Goal: Transaction & Acquisition: Book appointment/travel/reservation

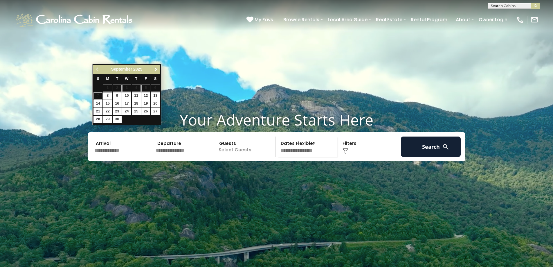
click at [158, 69] on span "Next" at bounding box center [156, 69] width 5 height 5
click at [133, 118] on link "30" at bounding box center [136, 119] width 9 height 7
type input "********"
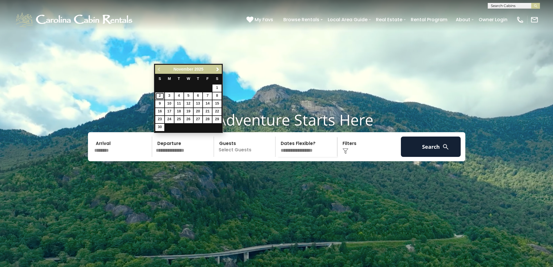
click at [157, 95] on link "2" at bounding box center [159, 95] width 9 height 7
type input "*******"
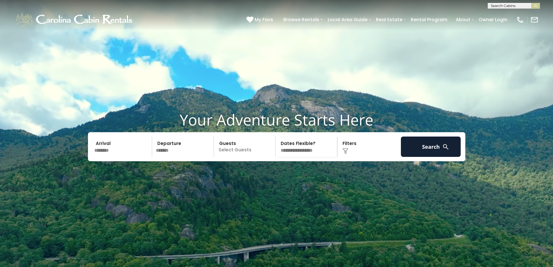
click at [224, 136] on p "Select Guests" at bounding box center [246, 146] width 60 height 20
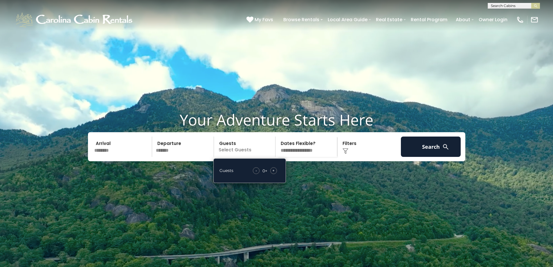
click at [274, 167] on span "+" at bounding box center [273, 170] width 2 height 6
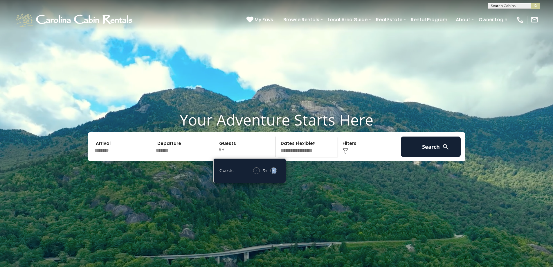
click at [274, 167] on span "+" at bounding box center [273, 170] width 2 height 6
click at [300, 136] on select "**********" at bounding box center [307, 146] width 60 height 20
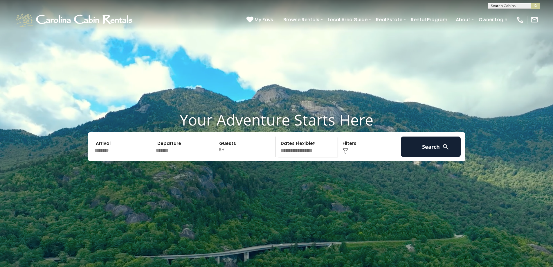
click at [358, 132] on div "Arrival ******** Departure ******* Guests 6+ Guests - 6 + + **" at bounding box center [276, 146] width 377 height 29
click at [346, 136] on div "Click to Choose" at bounding box center [369, 146] width 60 height 20
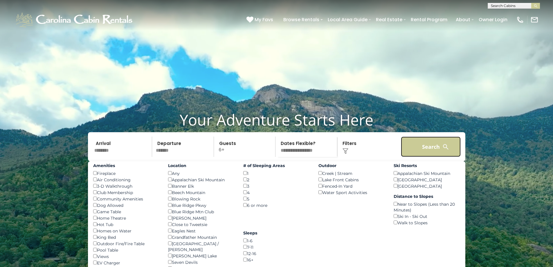
click at [440, 136] on button "Search" at bounding box center [431, 146] width 60 height 20
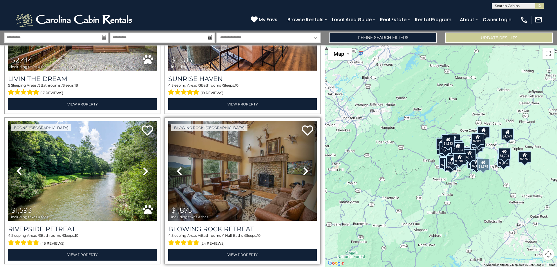
scroll to position [2066, 0]
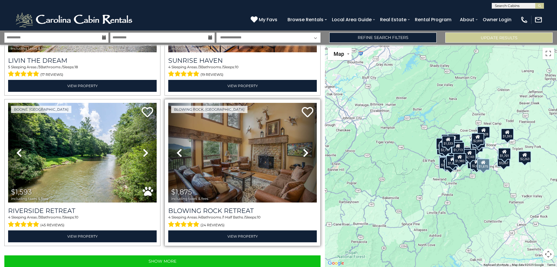
click at [305, 148] on icon at bounding box center [306, 152] width 6 height 9
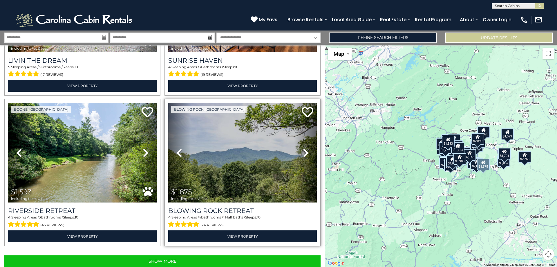
click at [305, 148] on icon at bounding box center [306, 152] width 6 height 9
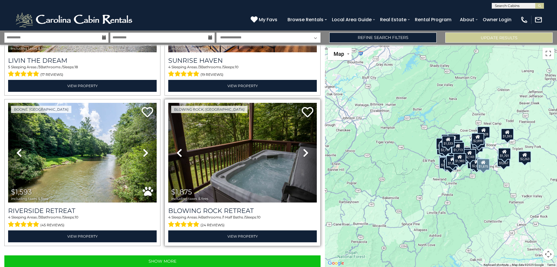
click at [305, 148] on icon at bounding box center [306, 152] width 6 height 9
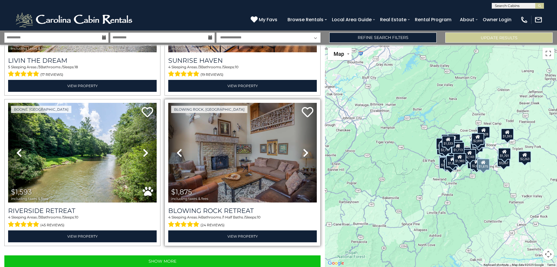
click at [305, 148] on icon at bounding box center [306, 152] width 6 height 9
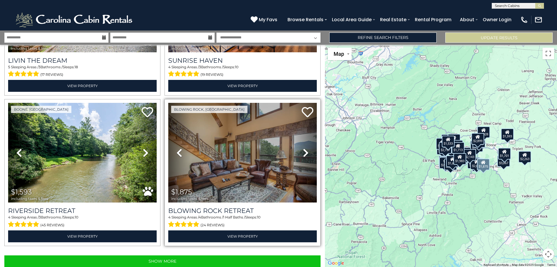
click at [305, 148] on icon at bounding box center [306, 152] width 6 height 9
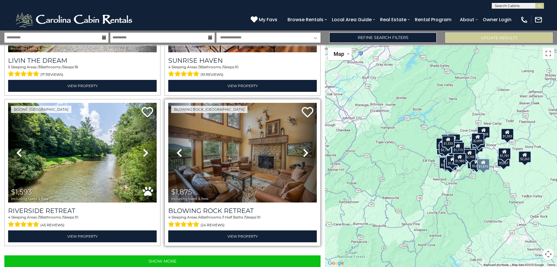
click at [305, 148] on icon at bounding box center [306, 152] width 6 height 9
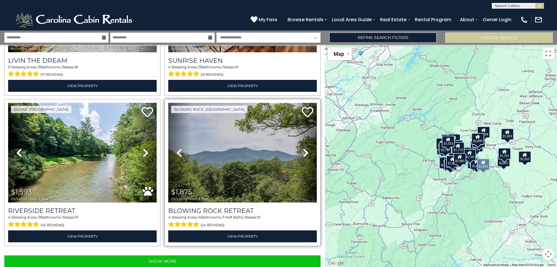
click at [305, 148] on icon at bounding box center [306, 152] width 6 height 9
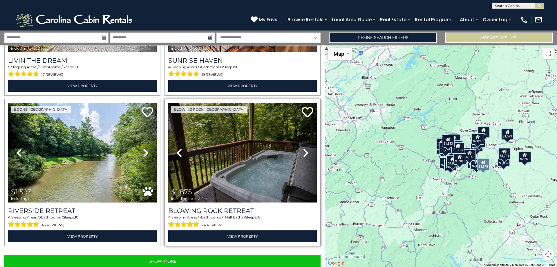
click at [305, 148] on icon at bounding box center [306, 152] width 6 height 9
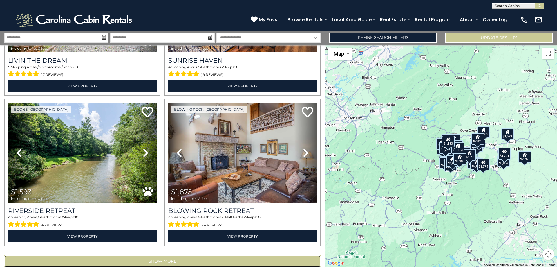
click at [200, 255] on button "Show More" at bounding box center [162, 261] width 316 height 12
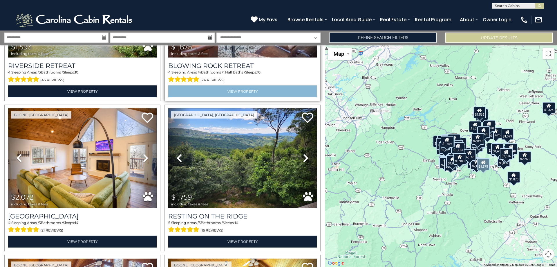
scroll to position [2211, 0]
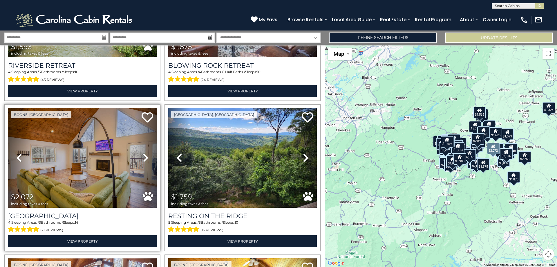
click at [144, 153] on icon at bounding box center [146, 157] width 6 height 9
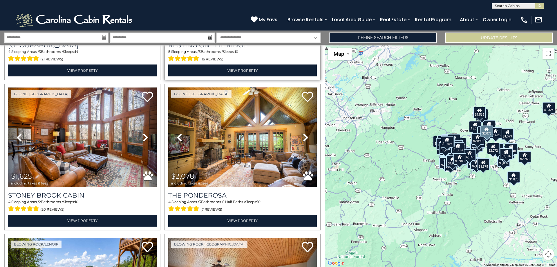
scroll to position [2386, 0]
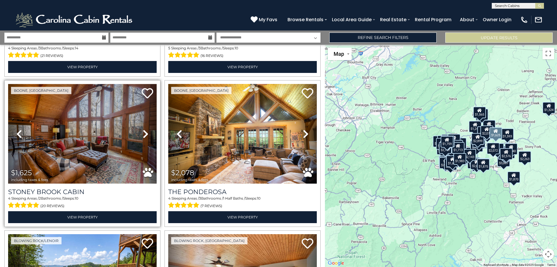
click at [145, 129] on icon at bounding box center [146, 133] width 6 height 9
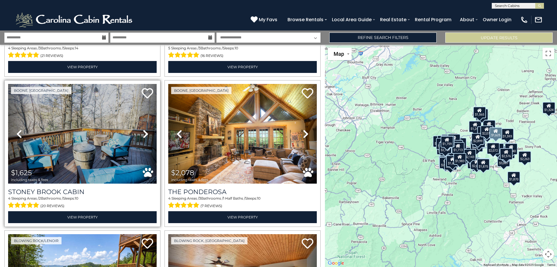
click at [145, 129] on icon at bounding box center [146, 133] width 6 height 9
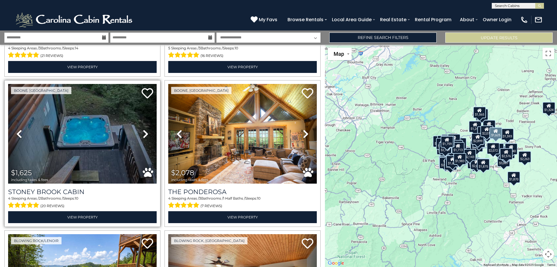
click at [145, 129] on icon at bounding box center [146, 133] width 6 height 9
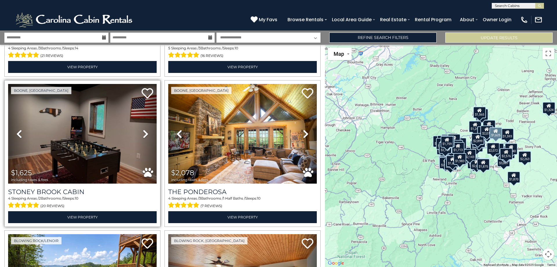
click at [145, 129] on icon at bounding box center [146, 133] width 6 height 9
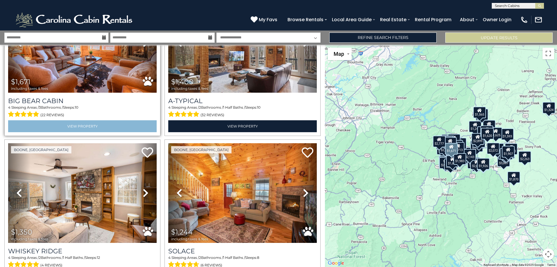
scroll to position [3140, 0]
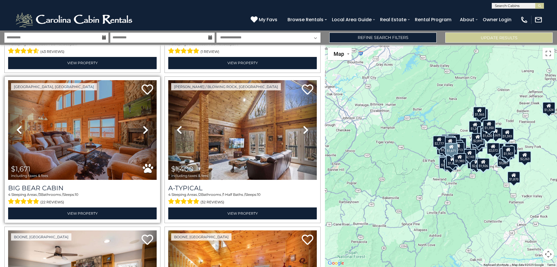
click at [144, 125] on icon at bounding box center [146, 129] width 6 height 9
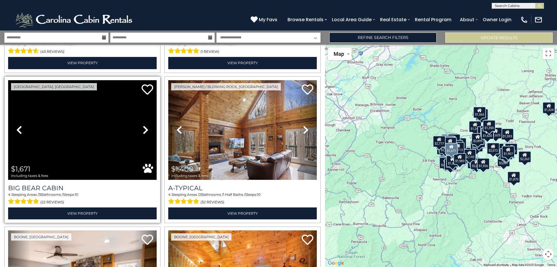
click at [144, 125] on icon at bounding box center [146, 129] width 6 height 9
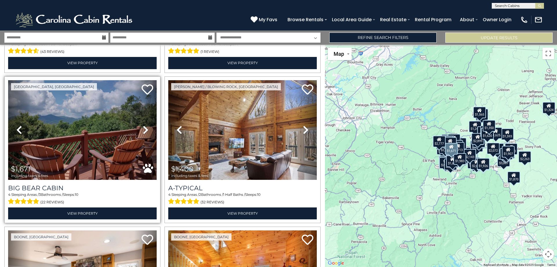
click at [144, 125] on icon at bounding box center [146, 129] width 6 height 9
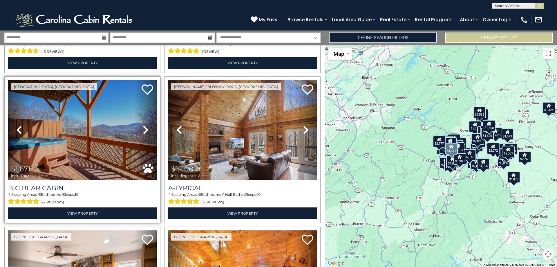
click at [144, 125] on icon at bounding box center [146, 129] width 6 height 9
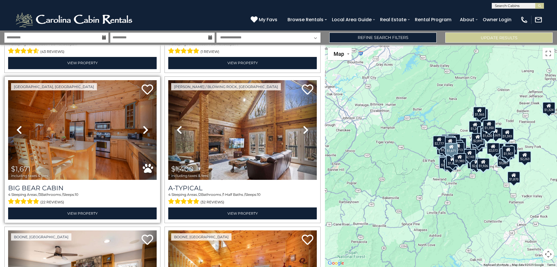
click at [144, 125] on icon at bounding box center [146, 129] width 6 height 9
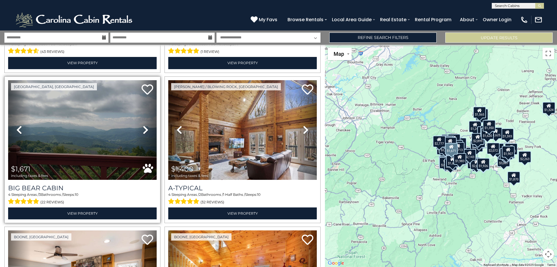
click at [144, 125] on icon at bounding box center [146, 129] width 6 height 9
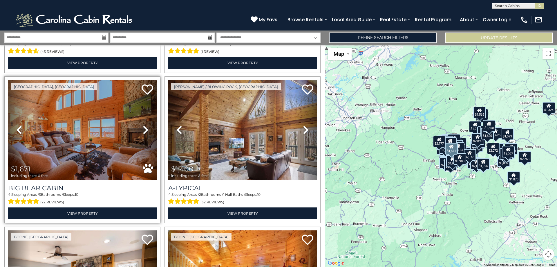
click at [144, 125] on icon at bounding box center [146, 129] width 6 height 9
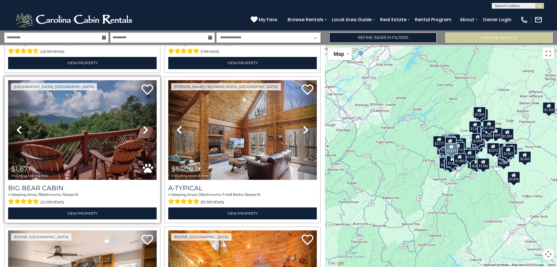
click at [144, 125] on icon at bounding box center [146, 129] width 6 height 9
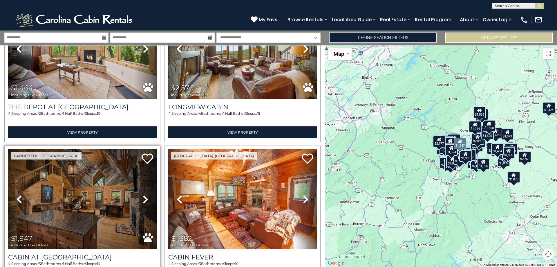
scroll to position [4303, 0]
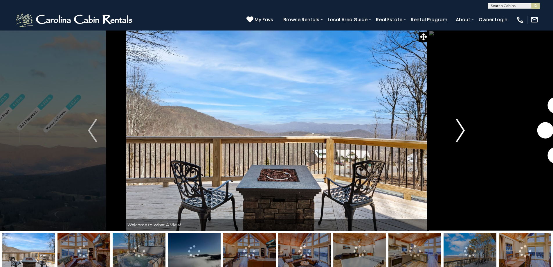
click at [464, 134] on img "Next" at bounding box center [460, 130] width 9 height 23
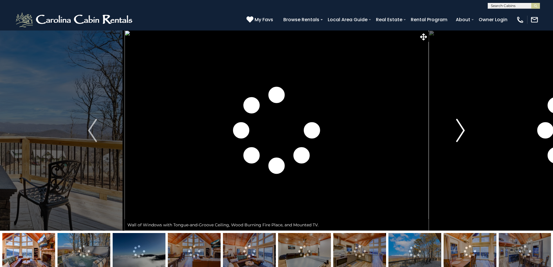
click at [464, 134] on img "Next" at bounding box center [460, 130] width 9 height 23
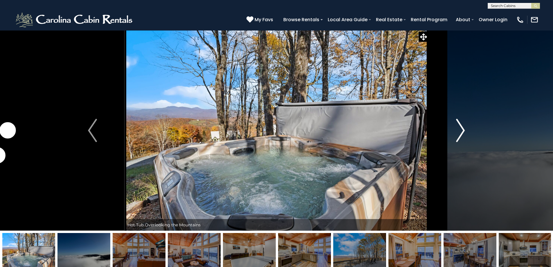
click at [464, 134] on img "Next" at bounding box center [460, 130] width 9 height 23
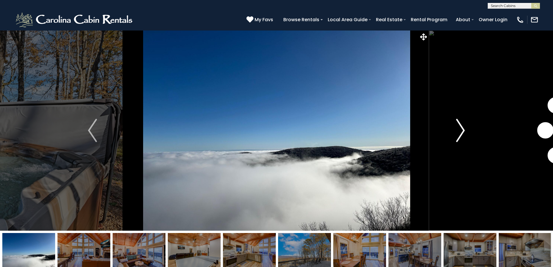
click at [464, 134] on img "Next" at bounding box center [460, 130] width 9 height 23
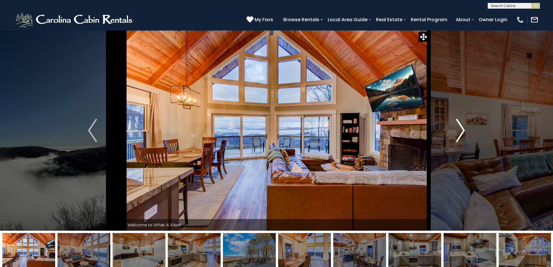
click at [464, 134] on img "Next" at bounding box center [460, 130] width 9 height 23
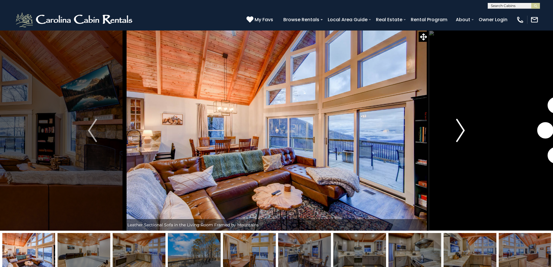
click at [464, 134] on img "Next" at bounding box center [460, 130] width 9 height 23
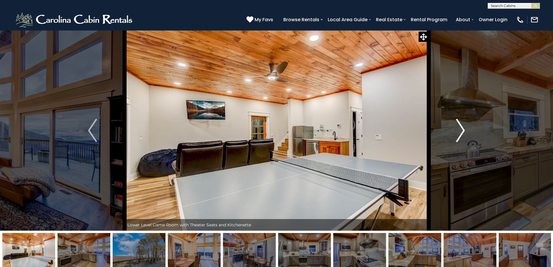
click at [464, 134] on img "Next" at bounding box center [460, 130] width 9 height 23
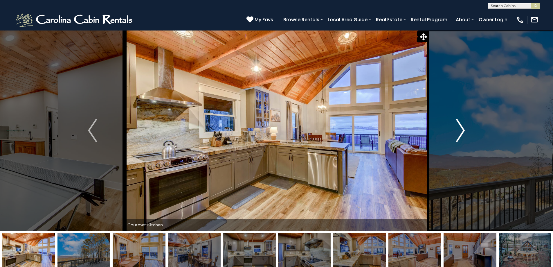
click at [464, 134] on img "Next" at bounding box center [460, 130] width 9 height 23
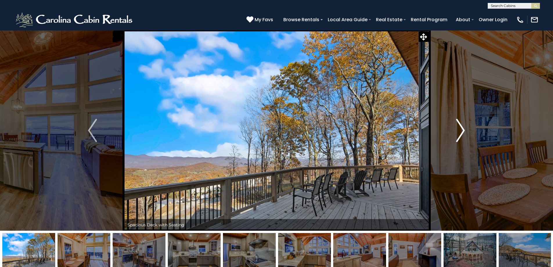
click at [464, 134] on img "Next" at bounding box center [460, 130] width 9 height 23
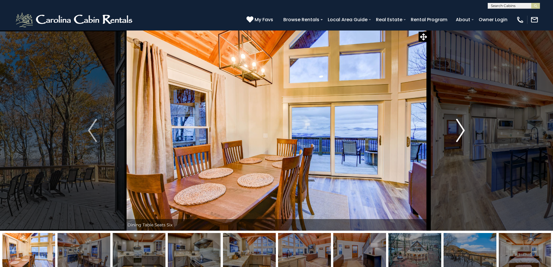
click at [464, 134] on img "Next" at bounding box center [460, 130] width 9 height 23
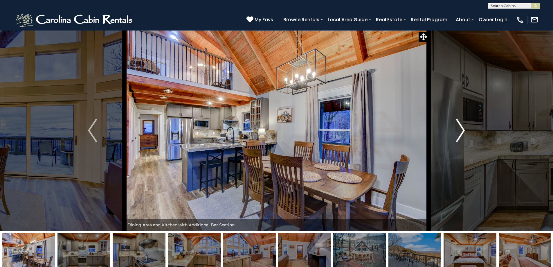
click at [464, 134] on img "Next" at bounding box center [460, 130] width 9 height 23
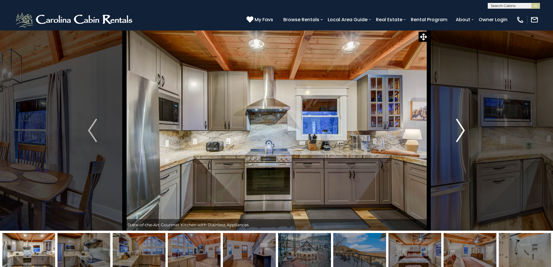
click at [464, 134] on img "Next" at bounding box center [460, 130] width 9 height 23
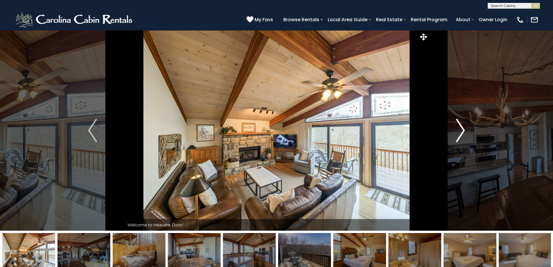
click at [460, 131] on img "Next" at bounding box center [460, 130] width 9 height 23
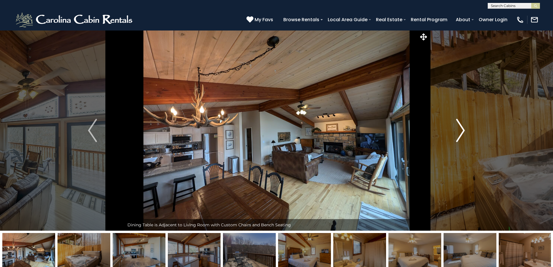
click at [460, 131] on img "Next" at bounding box center [460, 130] width 9 height 23
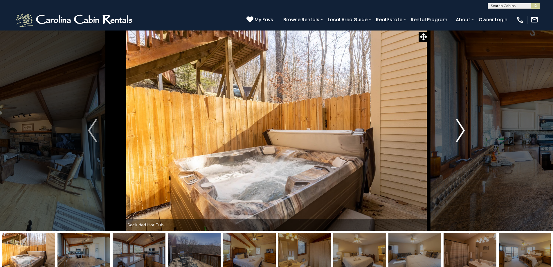
click at [460, 131] on img "Next" at bounding box center [460, 130] width 9 height 23
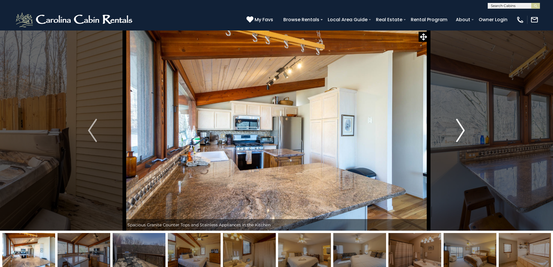
click at [460, 131] on img "Next" at bounding box center [460, 130] width 9 height 23
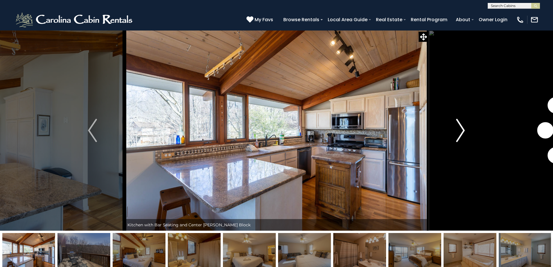
click at [460, 131] on img "Next" at bounding box center [460, 130] width 9 height 23
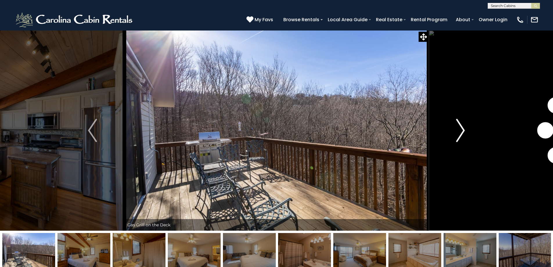
click at [460, 131] on img "Next" at bounding box center [460, 130] width 9 height 23
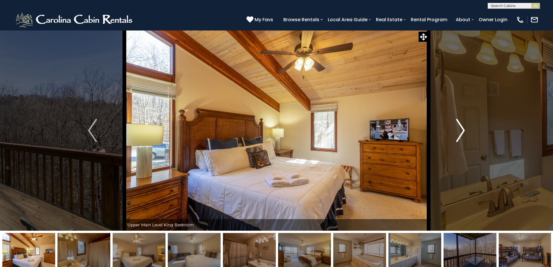
click at [460, 131] on img "Next" at bounding box center [460, 130] width 9 height 23
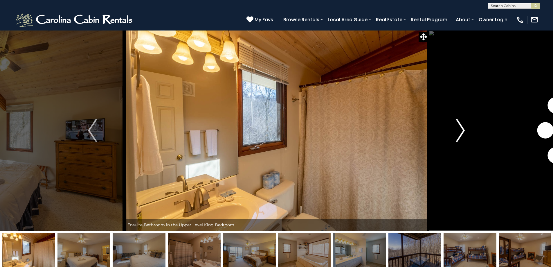
click at [460, 131] on img "Next" at bounding box center [460, 130] width 9 height 23
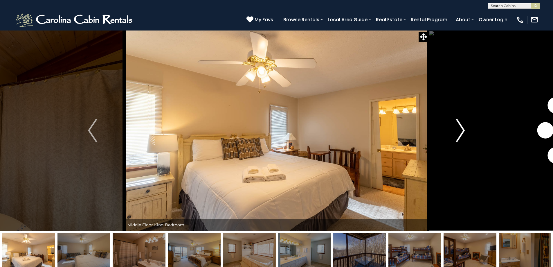
click at [460, 131] on img "Next" at bounding box center [460, 130] width 9 height 23
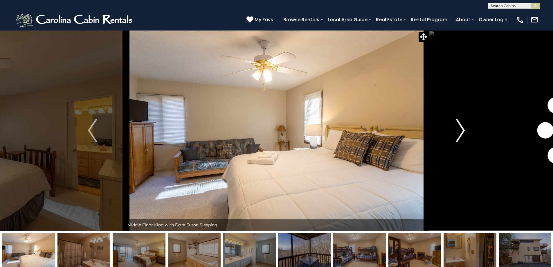
click at [460, 131] on img "Next" at bounding box center [460, 130] width 9 height 23
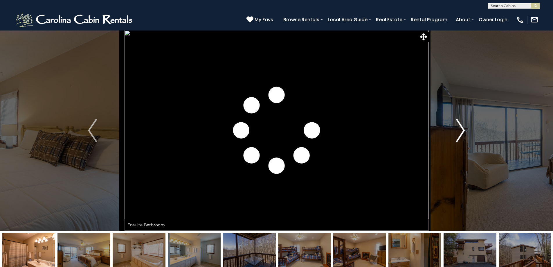
click at [460, 131] on img "Next" at bounding box center [460, 130] width 9 height 23
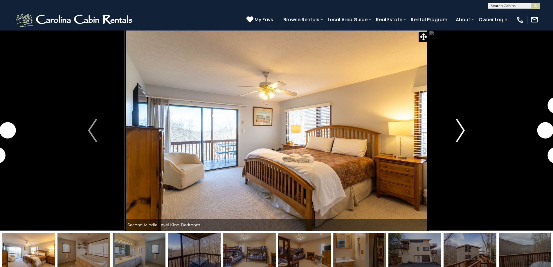
click at [460, 131] on img "Next" at bounding box center [460, 130] width 9 height 23
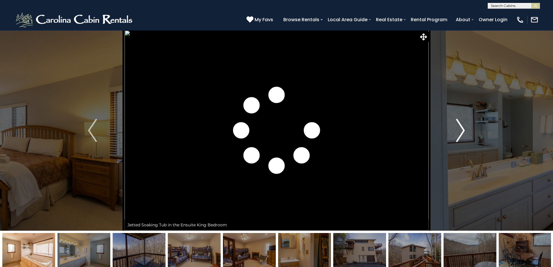
click at [460, 131] on img "Next" at bounding box center [460, 130] width 9 height 23
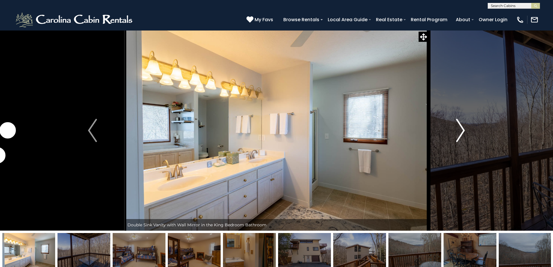
click at [460, 131] on img "Next" at bounding box center [460, 130] width 9 height 23
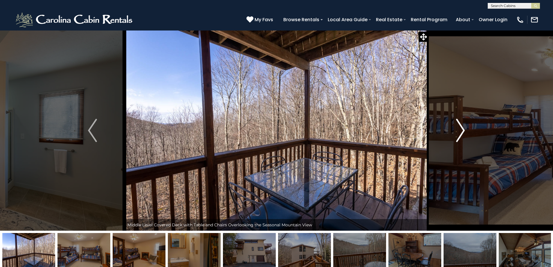
click at [460, 131] on img "Next" at bounding box center [460, 130] width 9 height 23
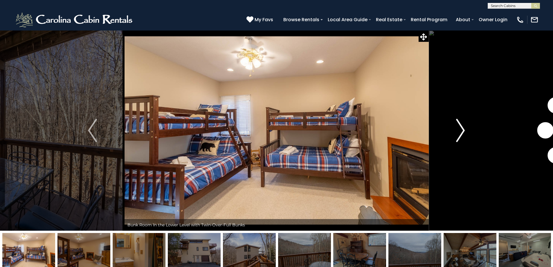
click at [460, 131] on img "Next" at bounding box center [460, 130] width 9 height 23
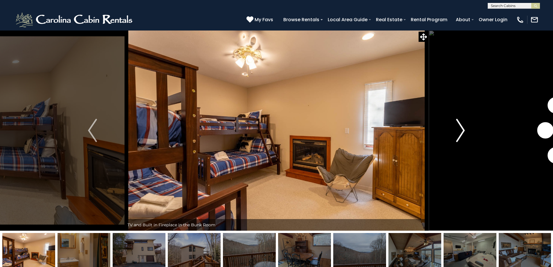
click at [460, 131] on img "Next" at bounding box center [460, 130] width 9 height 23
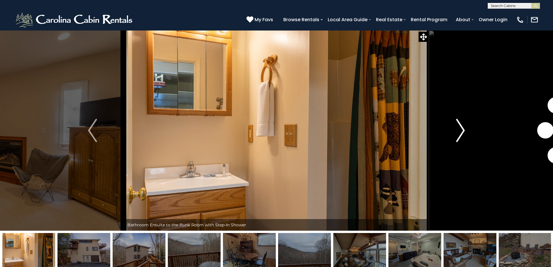
click at [460, 131] on img "Next" at bounding box center [460, 130] width 9 height 23
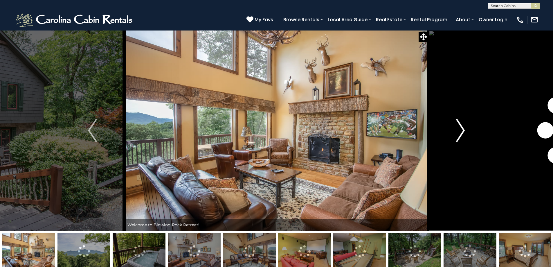
click at [463, 134] on img "Next" at bounding box center [460, 130] width 9 height 23
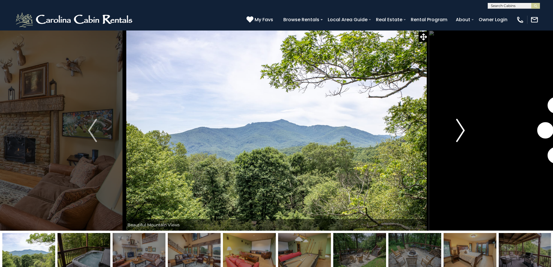
click at [463, 134] on img "Next" at bounding box center [460, 130] width 9 height 23
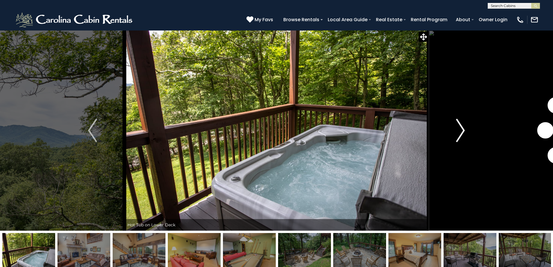
click at [463, 134] on img "Next" at bounding box center [460, 130] width 9 height 23
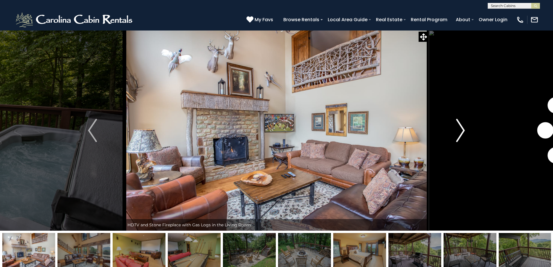
click at [463, 134] on img "Next" at bounding box center [460, 130] width 9 height 23
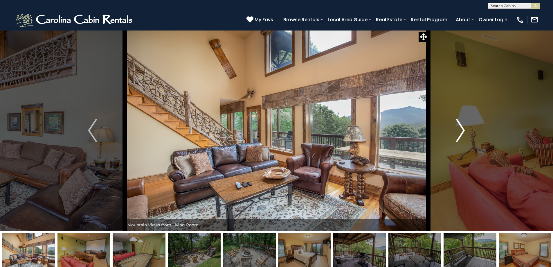
click at [463, 134] on img "Next" at bounding box center [460, 130] width 9 height 23
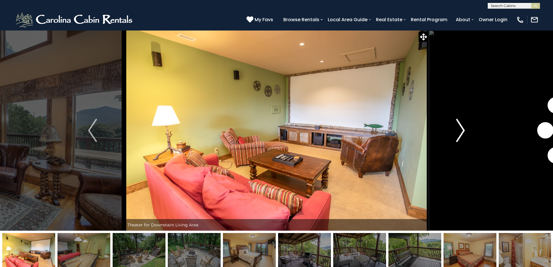
click at [463, 134] on img "Next" at bounding box center [460, 130] width 9 height 23
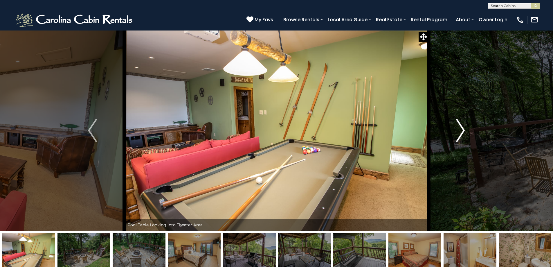
click at [463, 134] on img "Next" at bounding box center [460, 130] width 9 height 23
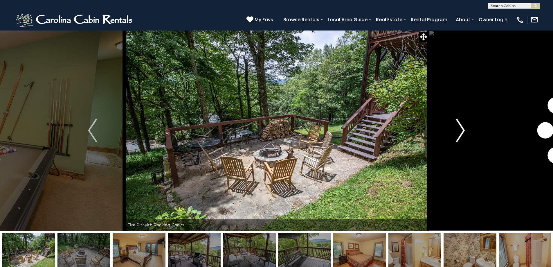
click at [463, 134] on img "Next" at bounding box center [460, 130] width 9 height 23
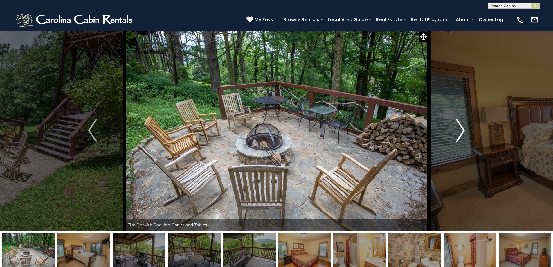
click at [463, 134] on img "Next" at bounding box center [460, 130] width 9 height 23
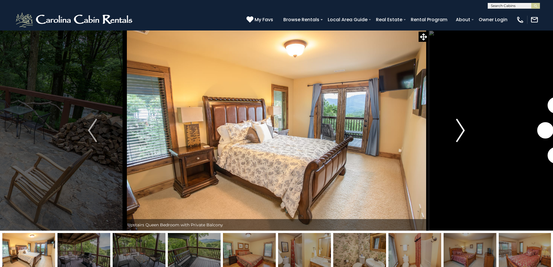
click at [463, 134] on img "Next" at bounding box center [460, 130] width 9 height 23
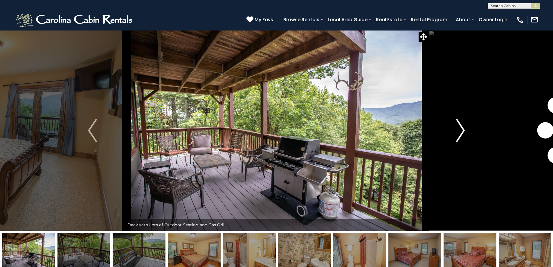
click at [463, 134] on img "Next" at bounding box center [460, 130] width 9 height 23
